Goal: Find specific page/section: Find specific page/section

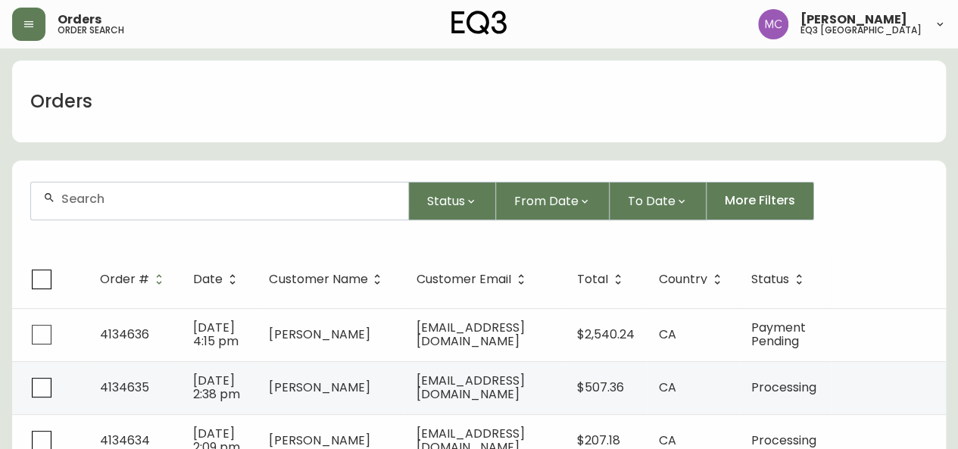
click at [150, 208] on div at bounding box center [219, 200] width 377 height 37
type input "chee"
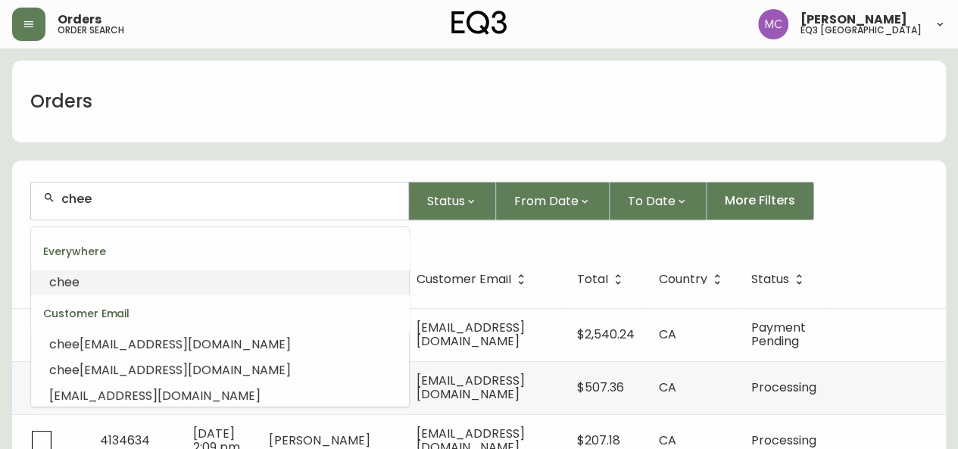
click at [65, 273] on li "chee" at bounding box center [220, 283] width 378 height 26
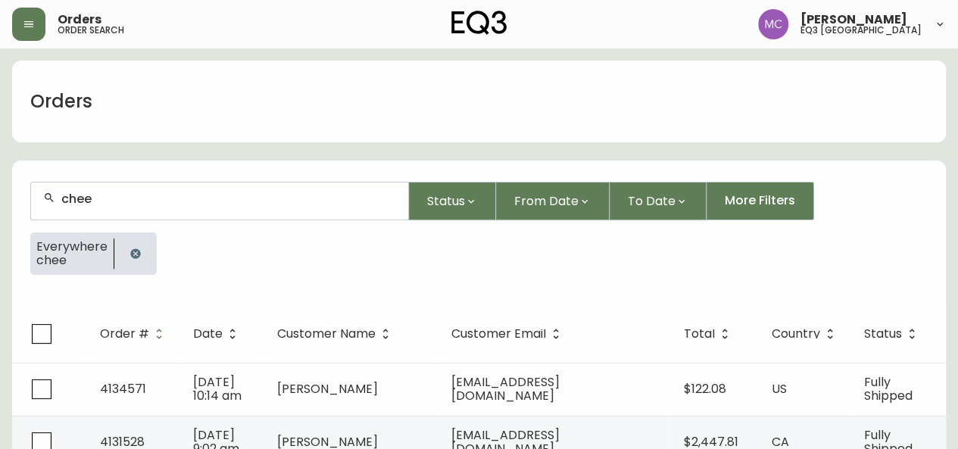
click at [168, 170] on form "chee Status From Date To Date More Filters Everywhere chee" at bounding box center [479, 235] width 934 height 142
click at [131, 207] on div "chee" at bounding box center [219, 200] width 377 height 37
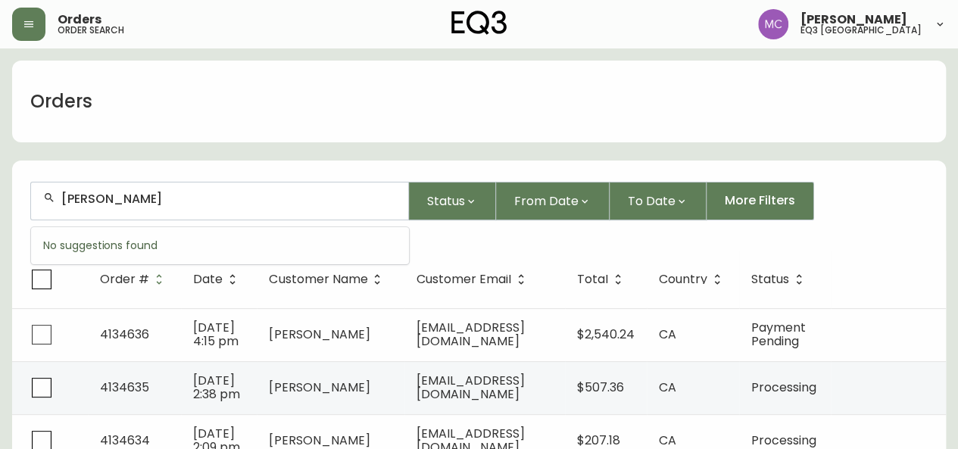
type input "[PERSON_NAME]"
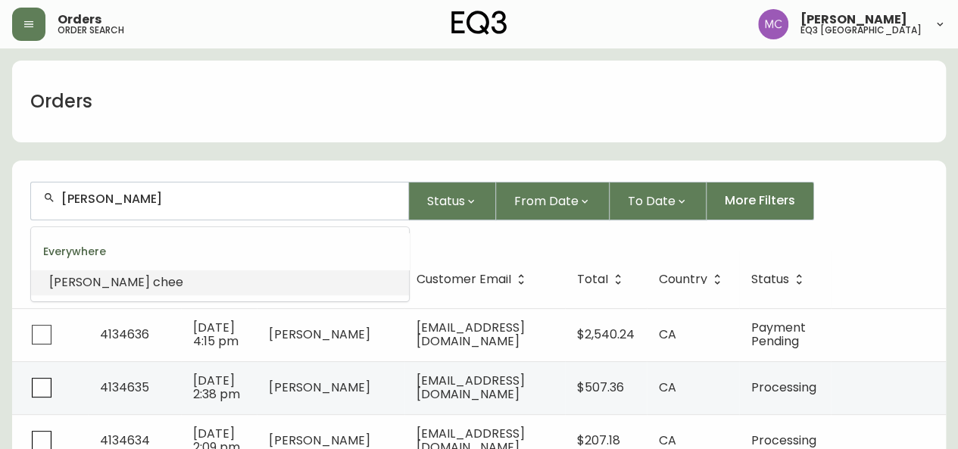
click at [153, 285] on span "chee" at bounding box center [168, 281] width 30 height 17
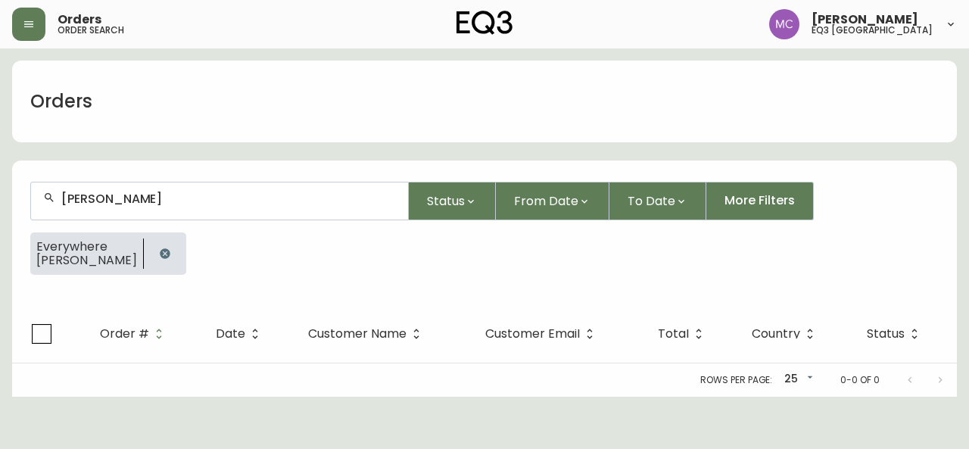
click at [100, 285] on div "Everywhere [PERSON_NAME]" at bounding box center [484, 259] width 909 height 55
click at [150, 244] on button "button" at bounding box center [165, 254] width 30 height 30
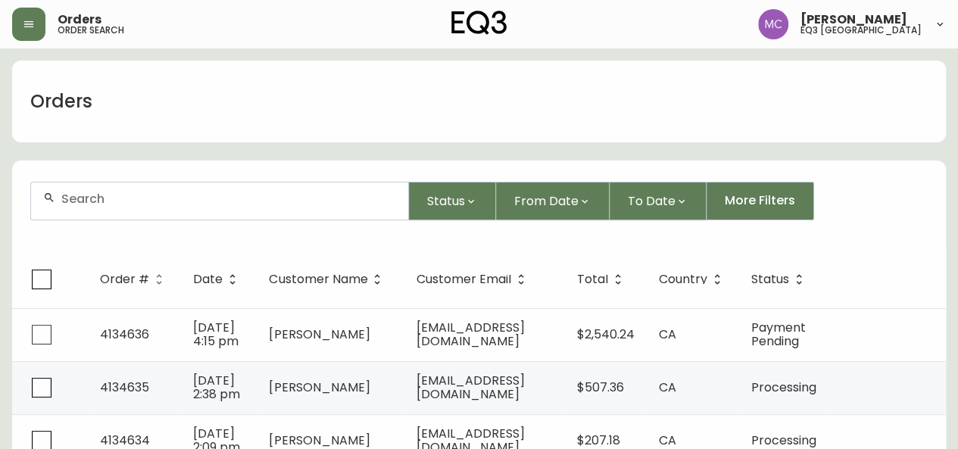
click at [108, 198] on input "text" at bounding box center [228, 199] width 335 height 14
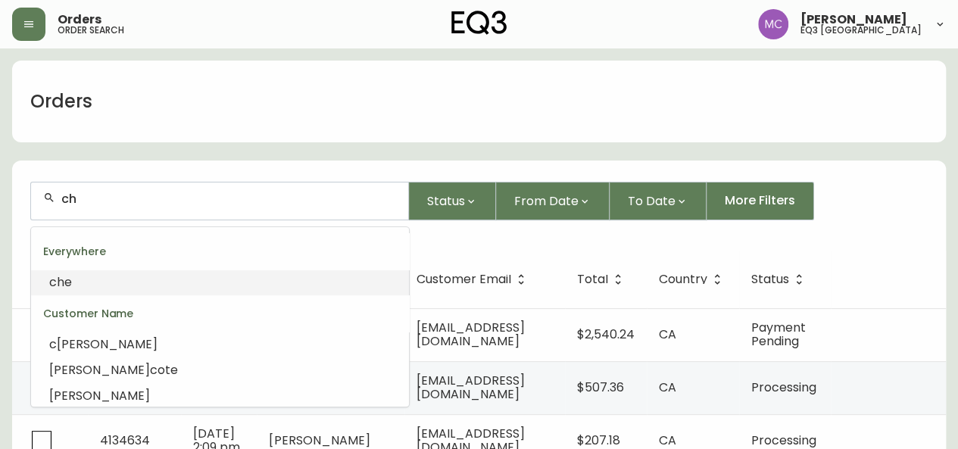
type input "c"
